Goal: Check status: Check status

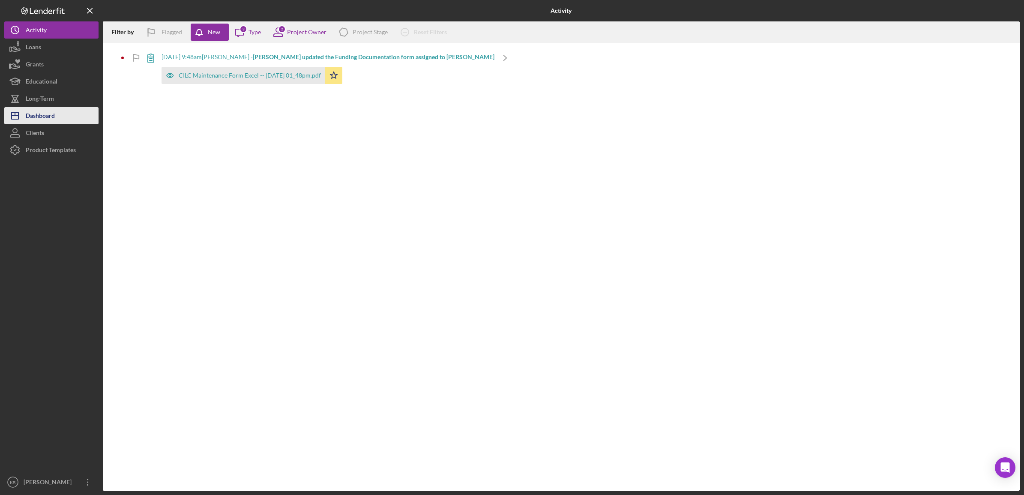
click at [58, 123] on button "Icon/Dashboard Dashboard" at bounding box center [51, 115] width 94 height 17
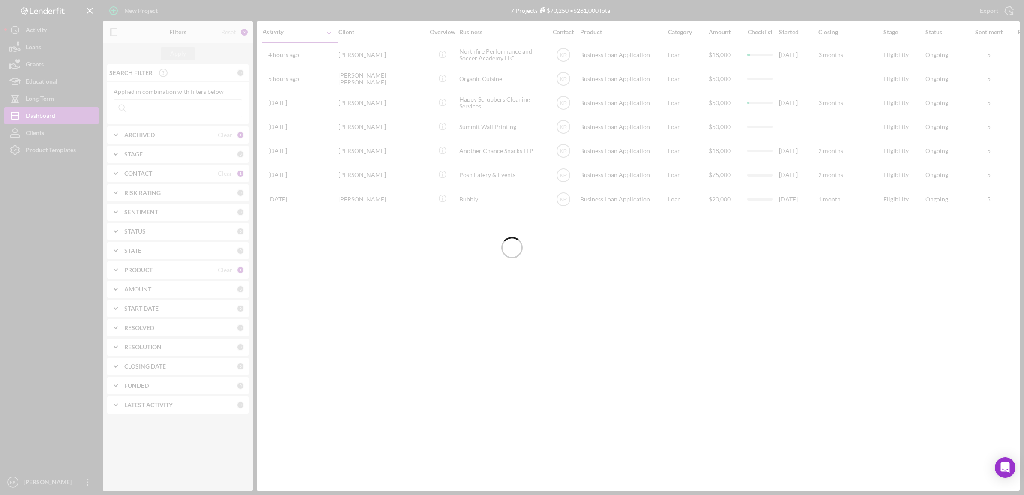
click at [169, 112] on div at bounding box center [512, 247] width 1024 height 495
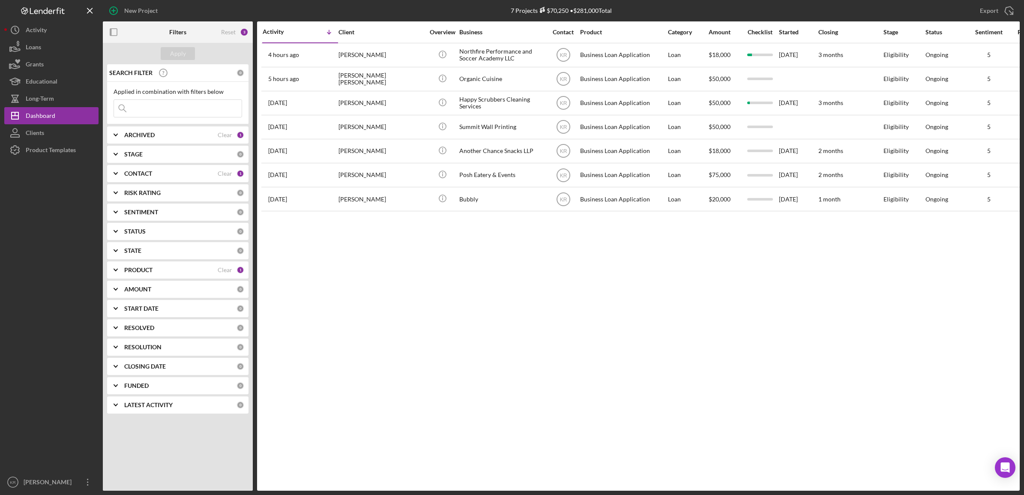
click at [169, 112] on input at bounding box center [178, 108] width 128 height 17
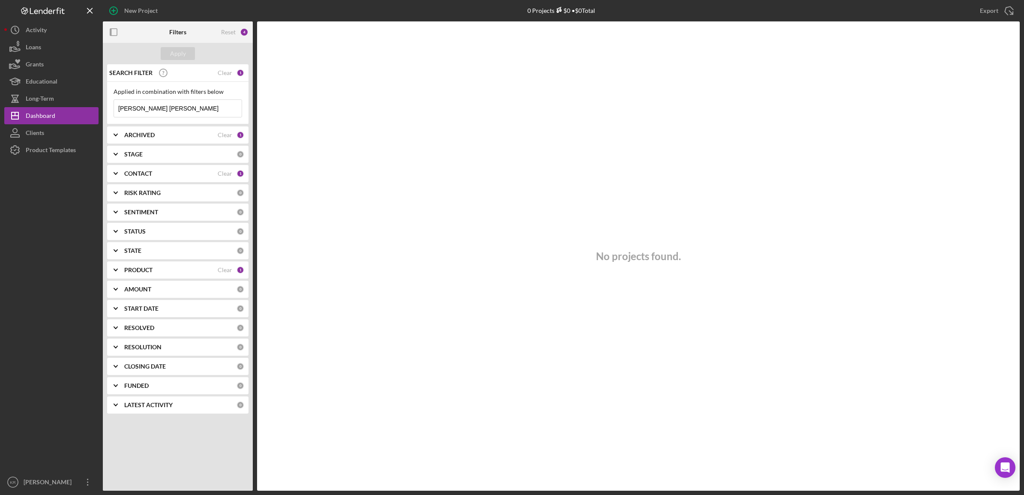
type input "[PERSON_NAME] [PERSON_NAME]"
click at [190, 267] on div "PRODUCT" at bounding box center [170, 270] width 93 height 7
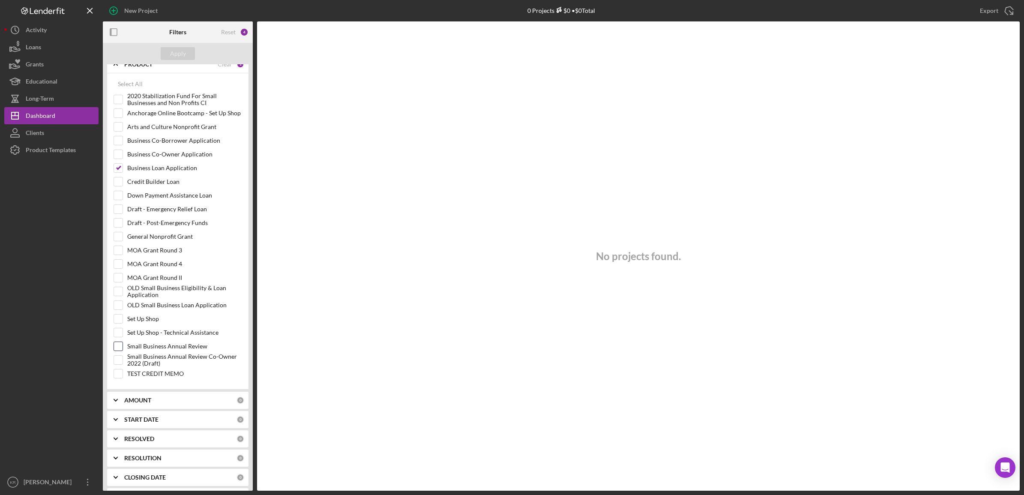
scroll to position [214, 0]
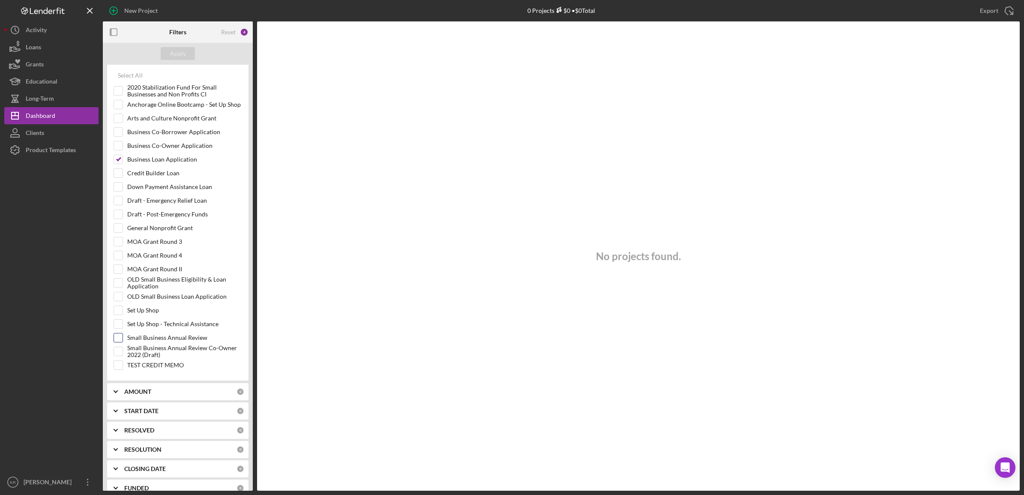
click at [116, 338] on input "Small Business Annual Review" at bounding box center [118, 337] width 9 height 9
checkbox input "true"
click at [180, 54] on div "Apply" at bounding box center [178, 53] width 16 height 13
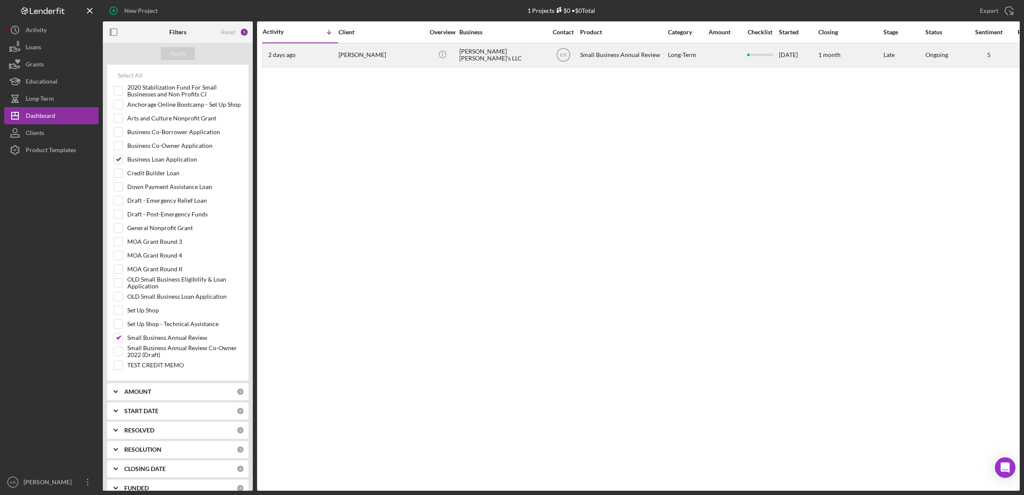
click at [493, 63] on div "[PERSON_NAME] [PERSON_NAME]'s LLC" at bounding box center [502, 55] width 86 height 23
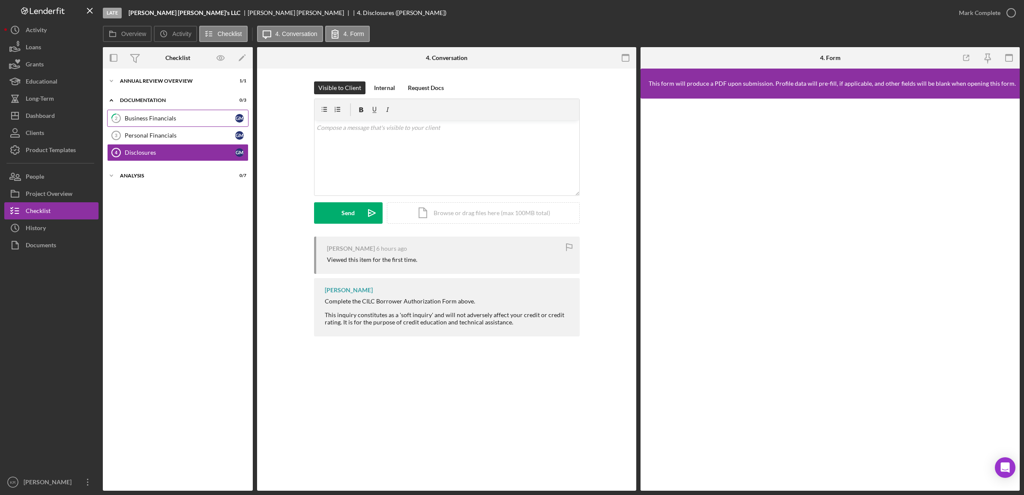
click at [171, 121] on div "Business Financials" at bounding box center [180, 118] width 111 height 7
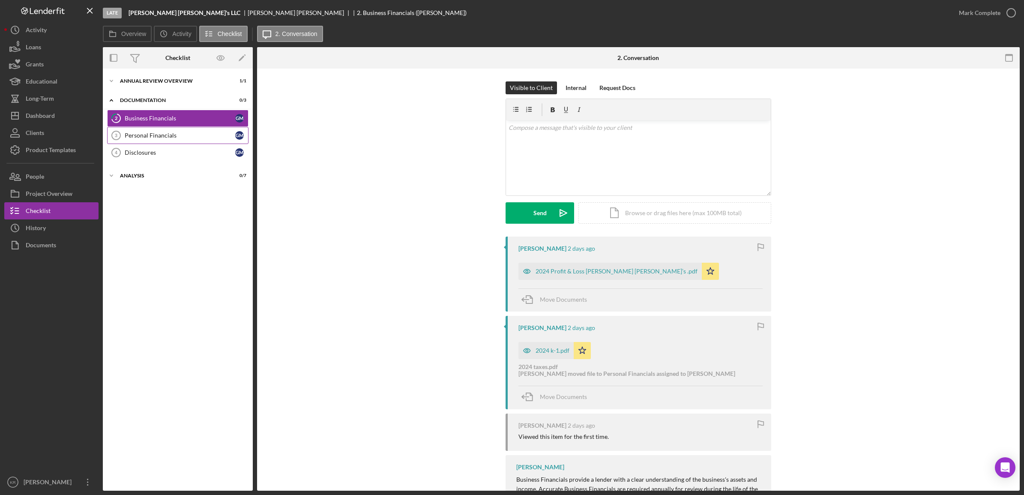
click at [171, 129] on link "Personal Financials 3 Personal Financials G M" at bounding box center [177, 135] width 141 height 17
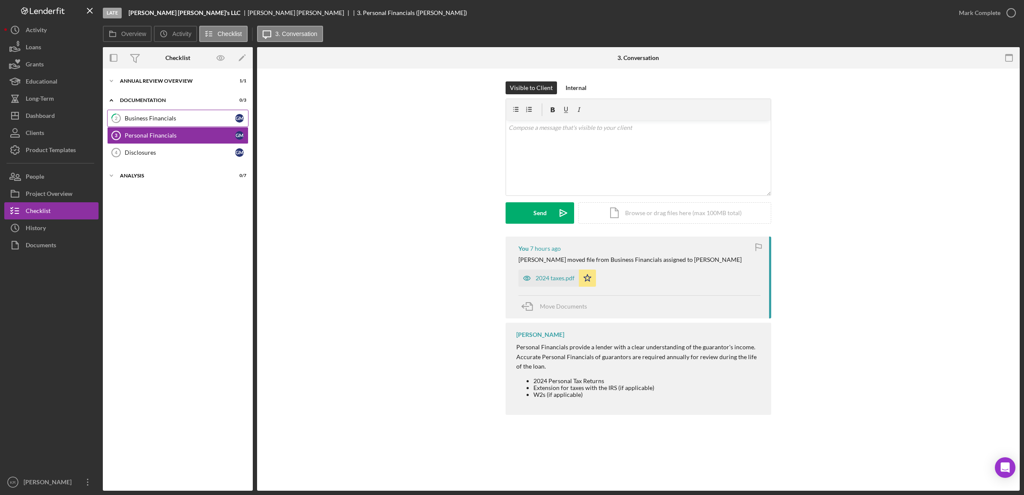
click at [174, 116] on div "Business Financials" at bounding box center [180, 118] width 111 height 7
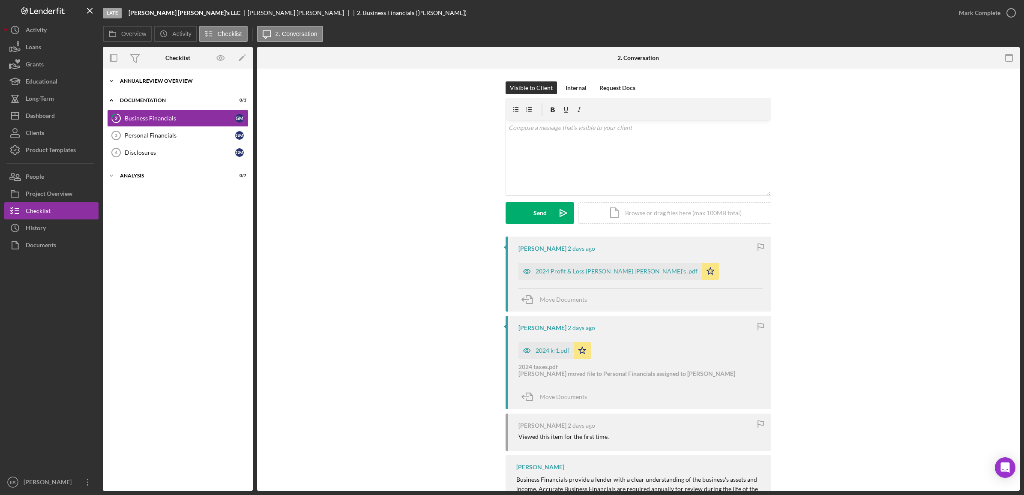
click at [185, 82] on div "Annual Review Overview" at bounding box center [181, 80] width 122 height 5
